Goal: Book appointment/travel/reservation

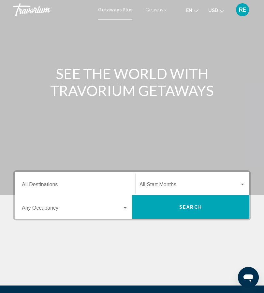
click at [79, 188] on input "Destination All Destinations" at bounding box center [75, 186] width 106 height 6
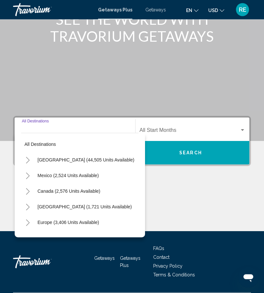
scroll to position [72, 0]
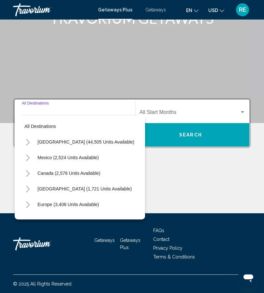
click at [88, 205] on span "Europe (3,406 units available)" at bounding box center [68, 204] width 62 height 5
type input "**********"
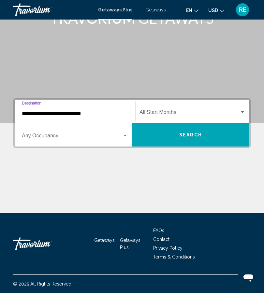
click at [239, 116] on span "Search widget" at bounding box center [189, 114] width 100 height 6
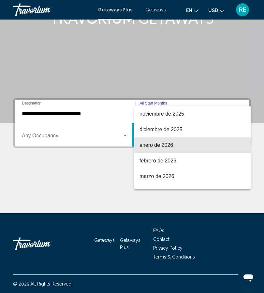
scroll to position [63, 0]
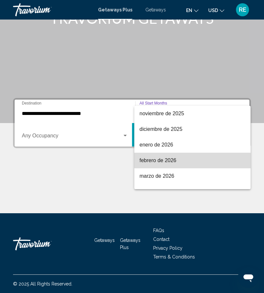
click at [171, 162] on span "febrero de 2026" at bounding box center [192, 161] width 106 height 16
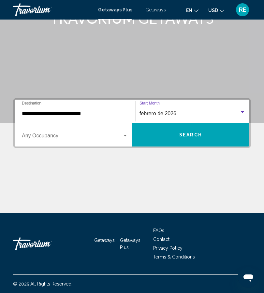
click at [125, 134] on div "Search widget" at bounding box center [125, 135] width 6 height 5
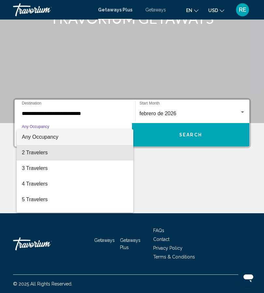
click at [47, 157] on span "2 Travelers" at bounding box center [75, 153] width 106 height 16
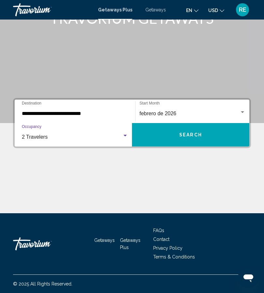
click at [212, 135] on button "Search" at bounding box center [190, 134] width 117 height 23
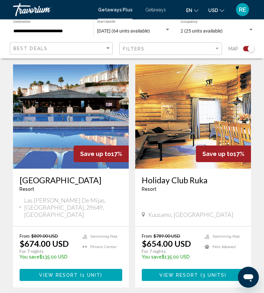
scroll to position [603, 0]
